Goal: Task Accomplishment & Management: Manage account settings

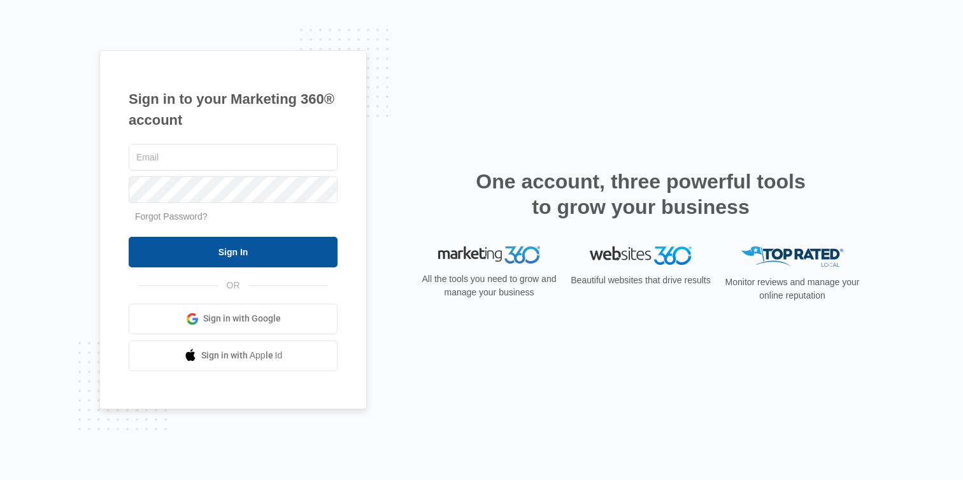
type input "[EMAIL_ADDRESS][DOMAIN_NAME]"
click at [226, 257] on input "Sign In" at bounding box center [233, 252] width 209 height 31
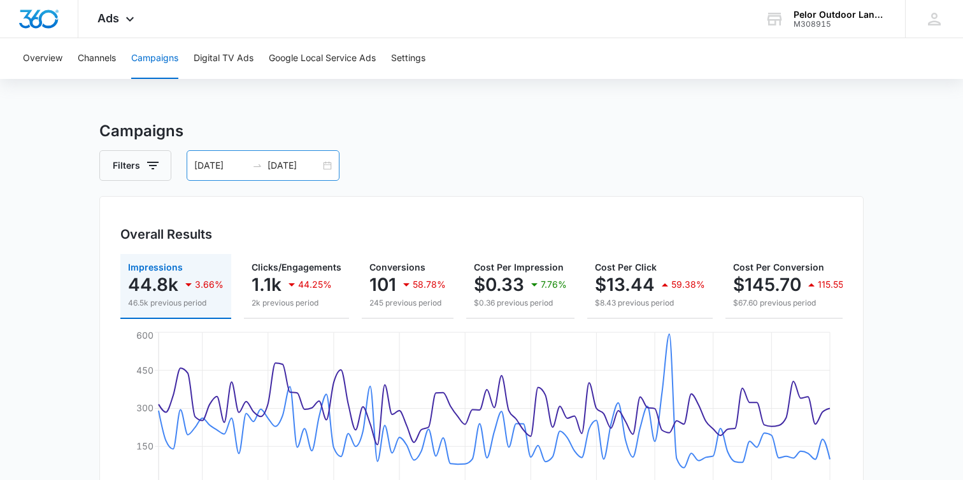
click at [292, 168] on input "08/01/2025" at bounding box center [294, 166] width 53 height 14
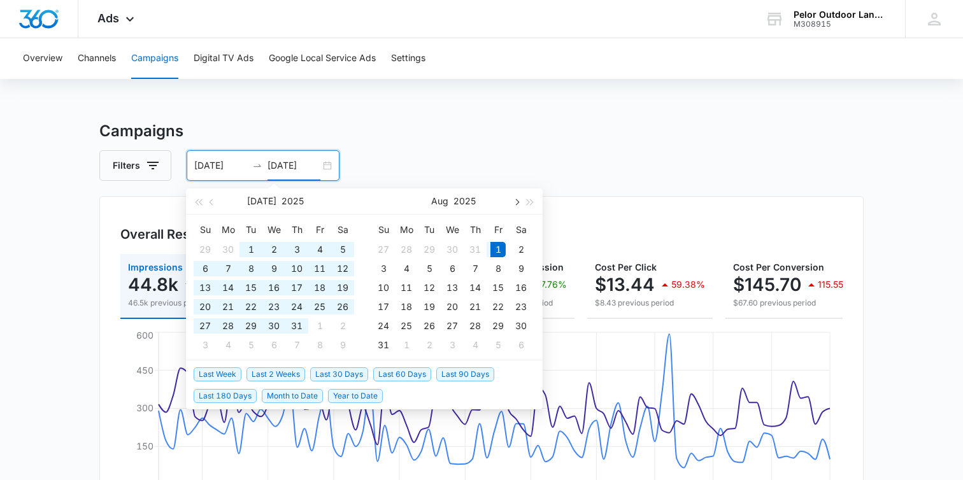
click at [517, 201] on span "button" at bounding box center [516, 202] width 6 height 6
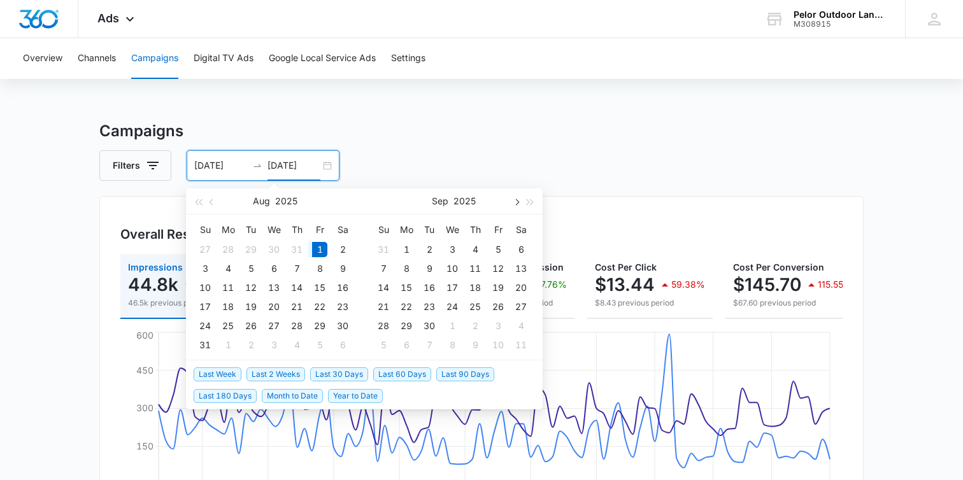
click at [517, 201] on span "button" at bounding box center [516, 202] width 6 height 6
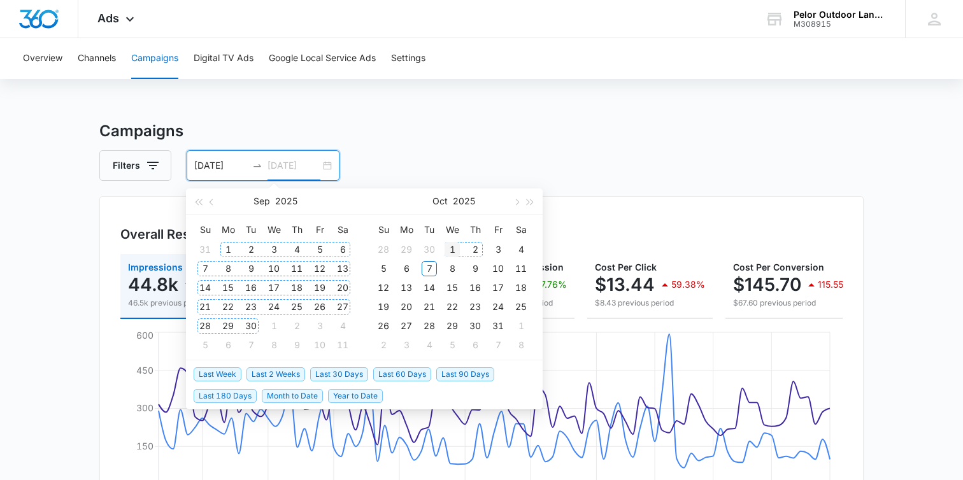
type input "10/01/2025"
click at [458, 247] on div "1" at bounding box center [452, 249] width 15 height 15
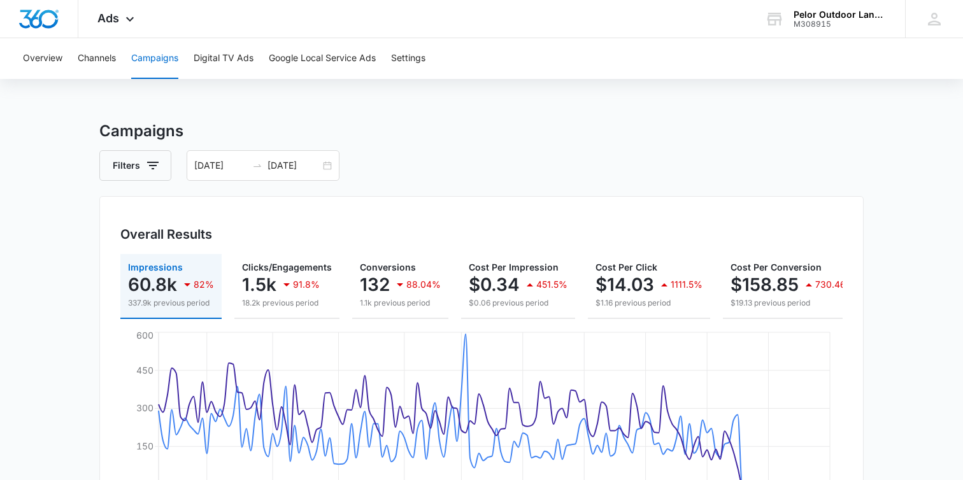
click at [597, 131] on h3 "Campaigns" at bounding box center [481, 131] width 765 height 23
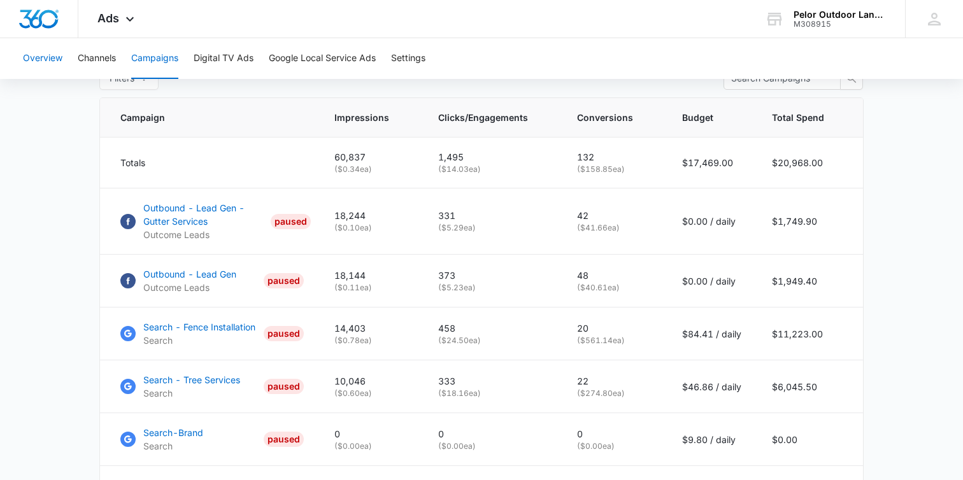
scroll to position [523, 0]
